Goal: Information Seeking & Learning: Learn about a topic

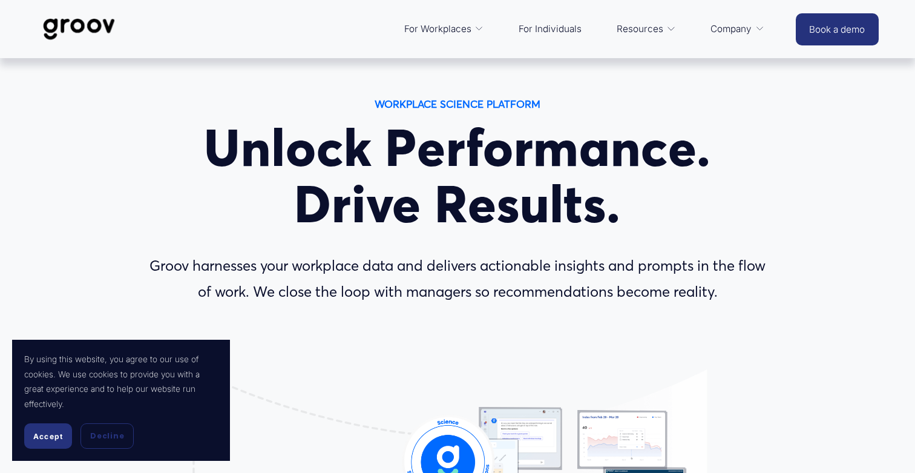
click at [44, 439] on span "Accept" at bounding box center [48, 436] width 30 height 9
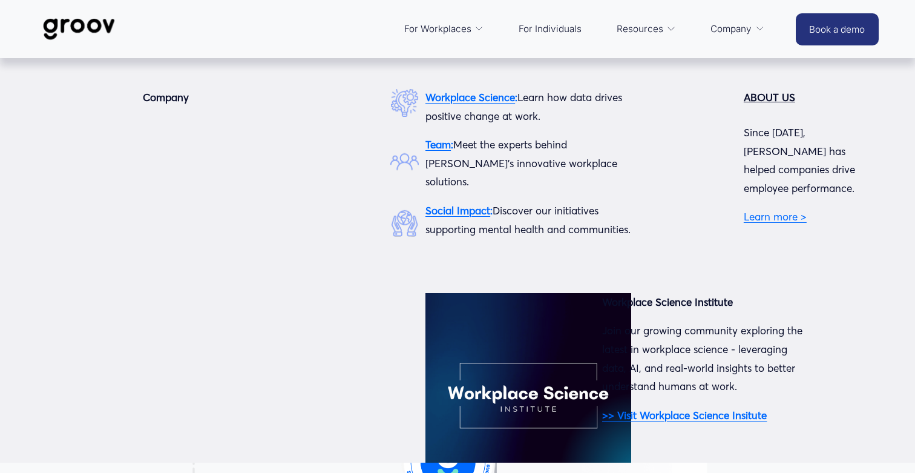
click at [461, 204] on strong "Social Impact" at bounding box center [457, 210] width 65 height 13
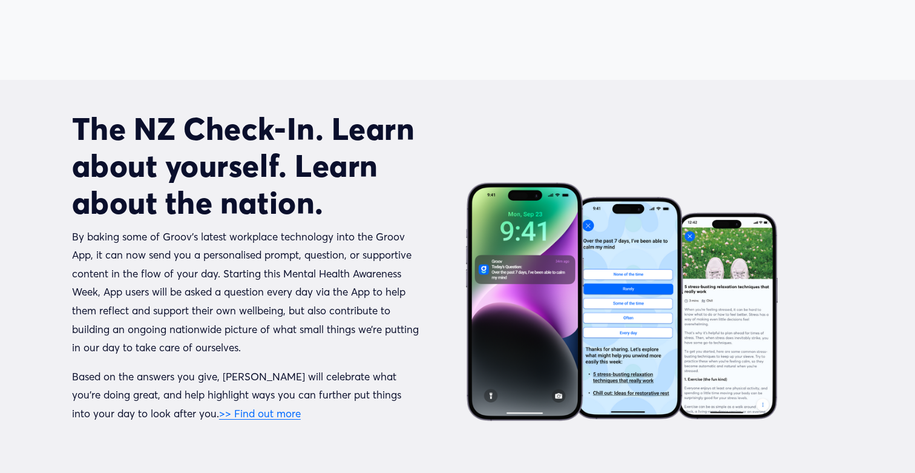
scroll to position [1167, 0]
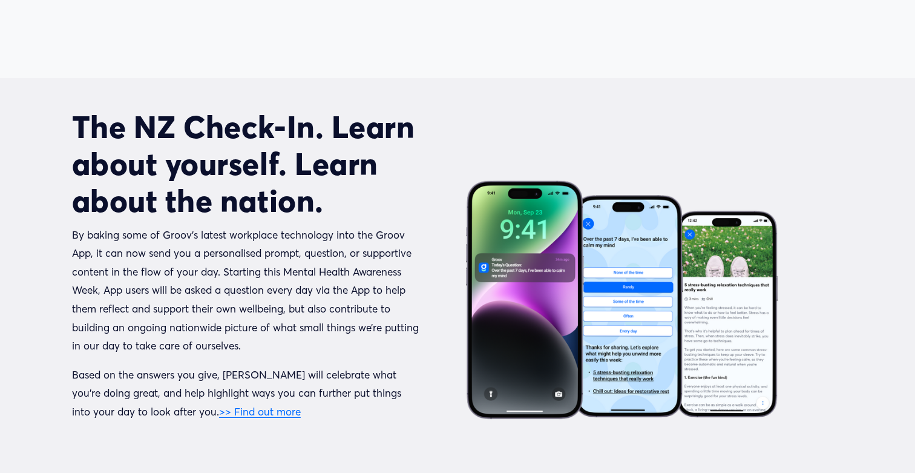
click at [347, 416] on div "The NZ Check-In. Learn about yourself. Learn about the nation. By baking some o…" at bounding box center [457, 299] width 915 height 383
click at [219, 405] on link ">> Find out more" at bounding box center [260, 411] width 82 height 13
click at [22, 232] on div "The NZ Check-In. Learn about yourself. Learn about the nation. By baking some o…" at bounding box center [457, 299] width 915 height 383
click at [83, 142] on h2 "The NZ Check-In. Learn about yourself. Learn about the nation." at bounding box center [245, 163] width 347 height 111
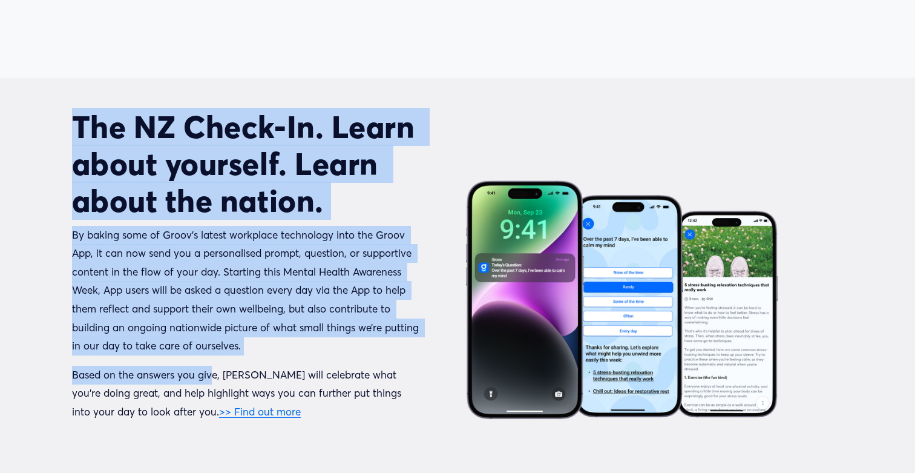
drag, startPoint x: 50, startPoint y: 59, endPoint x: 215, endPoint y: 327, distance: 314.4
click at [215, 327] on div "The NZ Check-In. Learn about yourself. Learn about the nation. By baking some o…" at bounding box center [457, 300] width 915 height 444
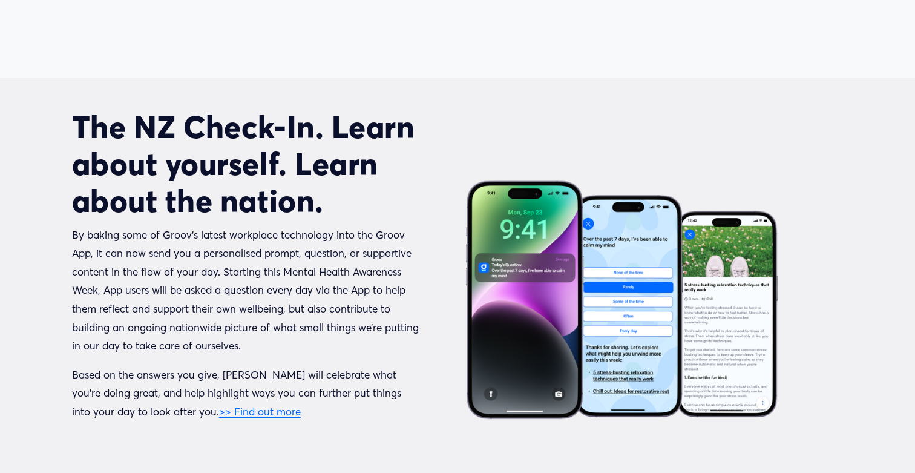
click at [263, 375] on div "By baking some of Groov’s latest workplace technology into the Groov App, it ca…" at bounding box center [245, 334] width 347 height 216
click at [902, 108] on div "The NZ Check-In. Learn about yourself. Learn about the nation. By baking some o…" at bounding box center [457, 299] width 915 height 383
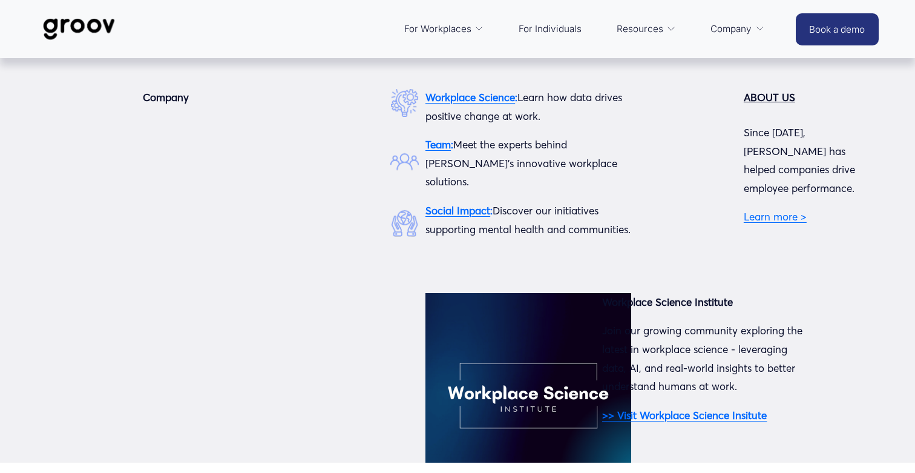
click at [447, 142] on strong "Team" at bounding box center [437, 144] width 25 height 13
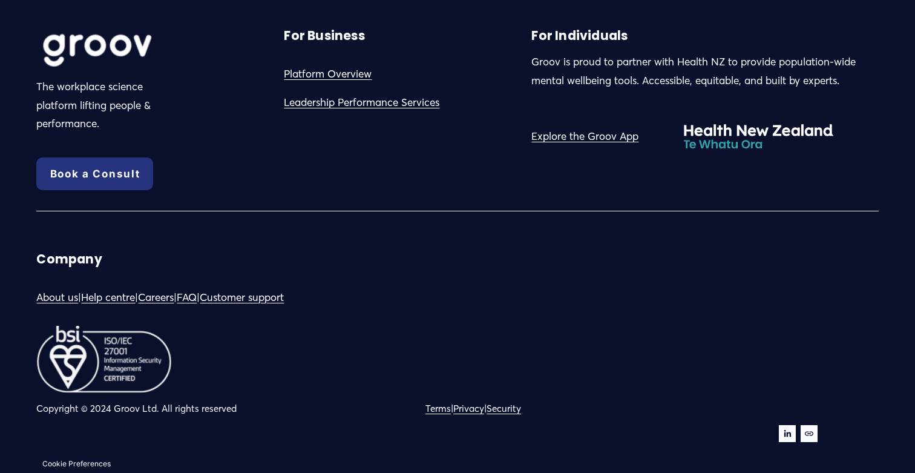
scroll to position [3466, 0]
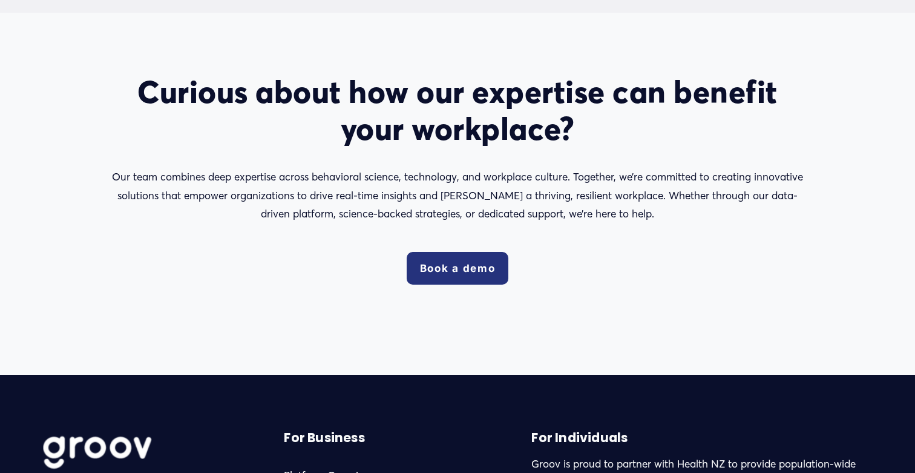
scroll to position [1879, 0]
